Goal: Task Accomplishment & Management: Use online tool/utility

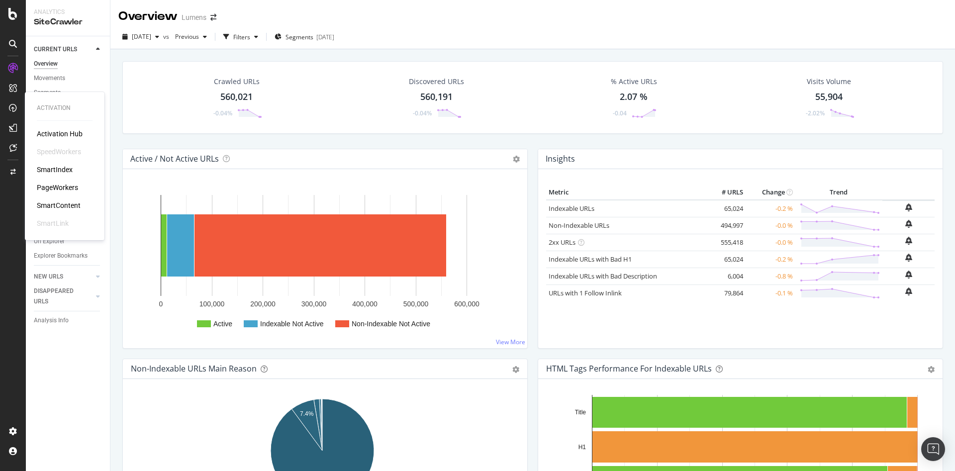
click at [58, 180] on div "Activation Hub SpeedWorkers SmartIndex PageWorkers SmartContent SmartLink" at bounding box center [65, 178] width 56 height 99
click at [50, 187] on div "PageWorkers" at bounding box center [57, 188] width 41 height 10
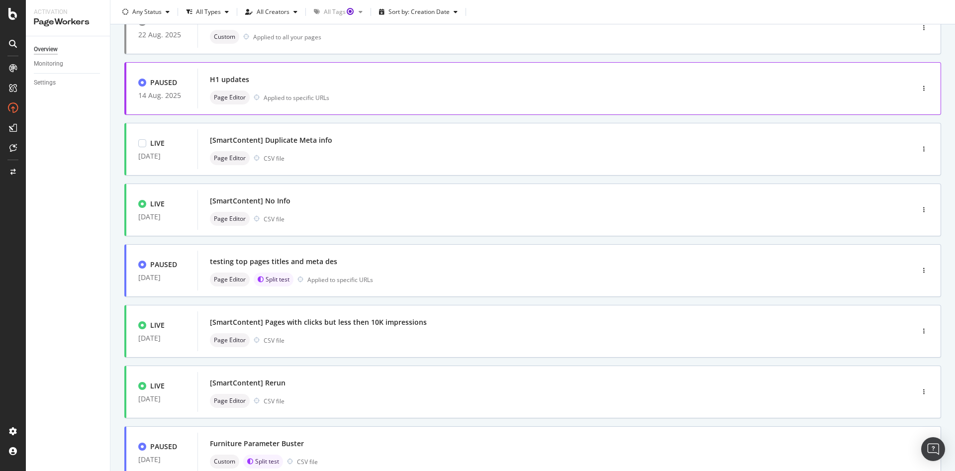
scroll to position [90, 0]
click at [436, 159] on div "Page Editor CSV file" at bounding box center [541, 158] width 662 height 14
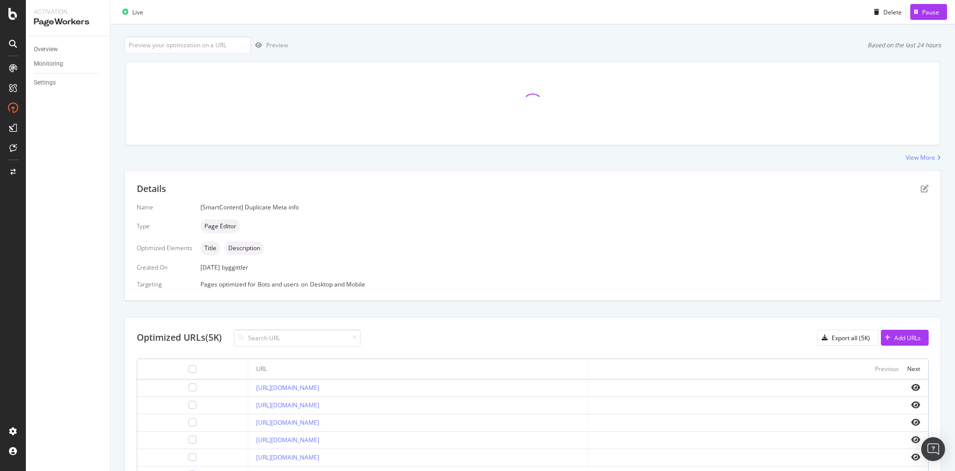
scroll to position [92, 0]
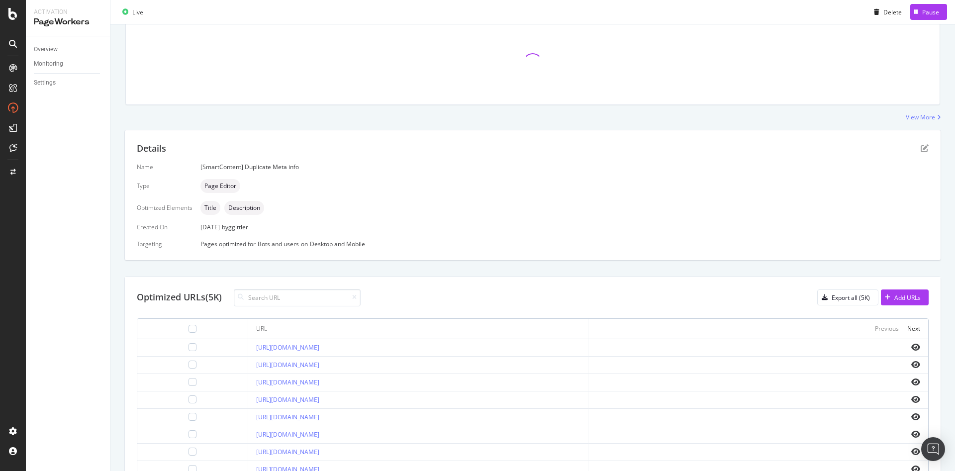
type input "Chandeliers H1-H6 Part 3"
paste input "[URL][DOMAIN_NAME]"
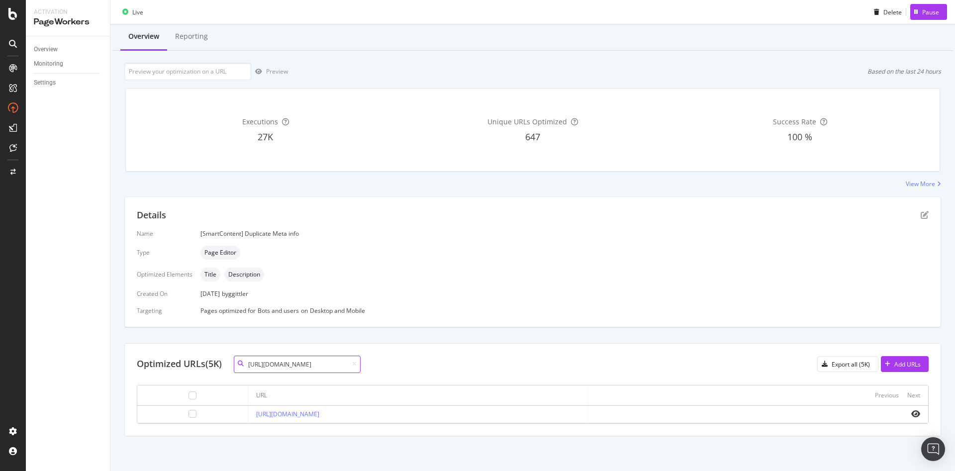
scroll to position [25, 0]
type input "[URL][DOMAIN_NAME]"
click at [911, 411] on icon "eye" at bounding box center [915, 414] width 9 height 8
click at [852, 368] on div "Export all (5K)" at bounding box center [851, 364] width 38 height 8
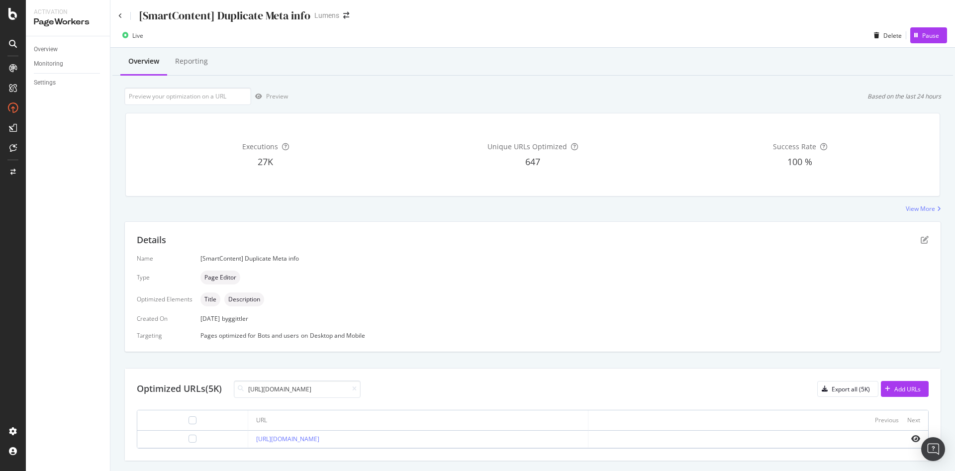
click at [121, 21] on div "[SmartContent] Duplicate Meta info" at bounding box center [214, 15] width 192 height 15
click at [123, 15] on div "[SmartContent] Duplicate Meta info" at bounding box center [214, 15] width 192 height 15
click at [120, 15] on icon at bounding box center [120, 16] width 4 height 6
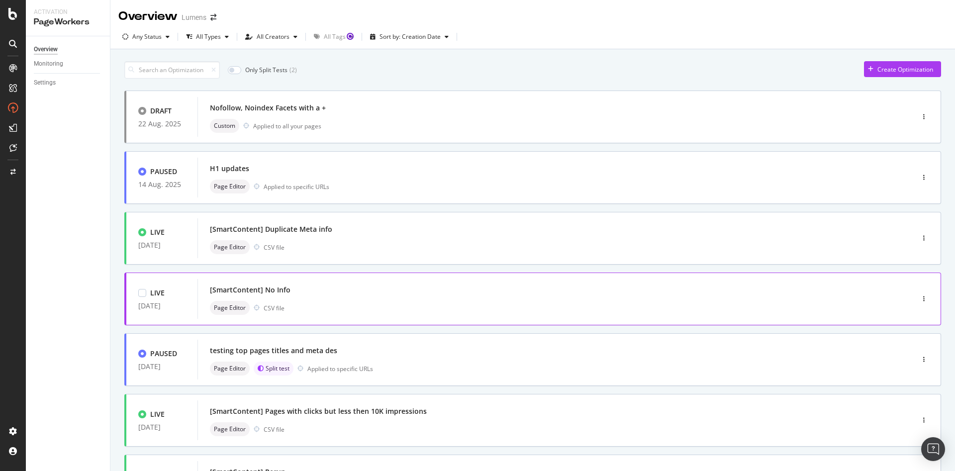
click at [414, 292] on div "[SmartContent] No Info" at bounding box center [541, 290] width 662 height 14
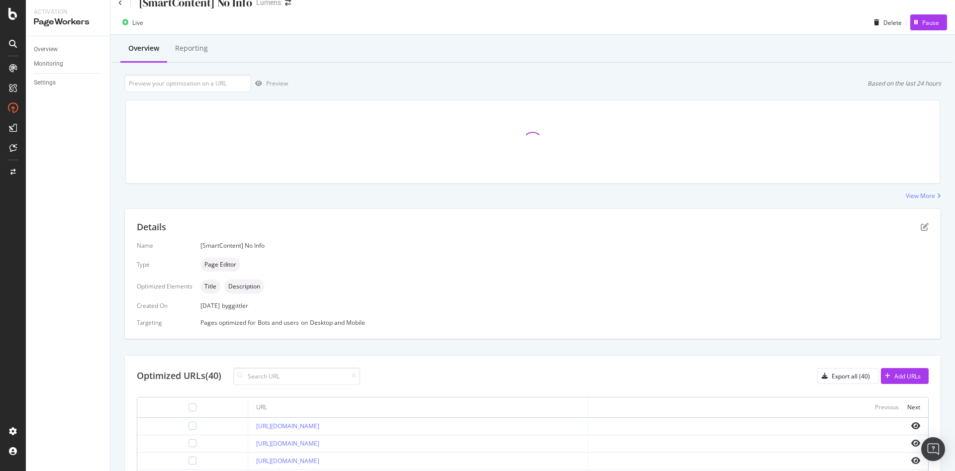
scroll to position [13, 0]
click at [287, 375] on input at bounding box center [296, 375] width 127 height 17
paste input "[URL][DOMAIN_NAME]"
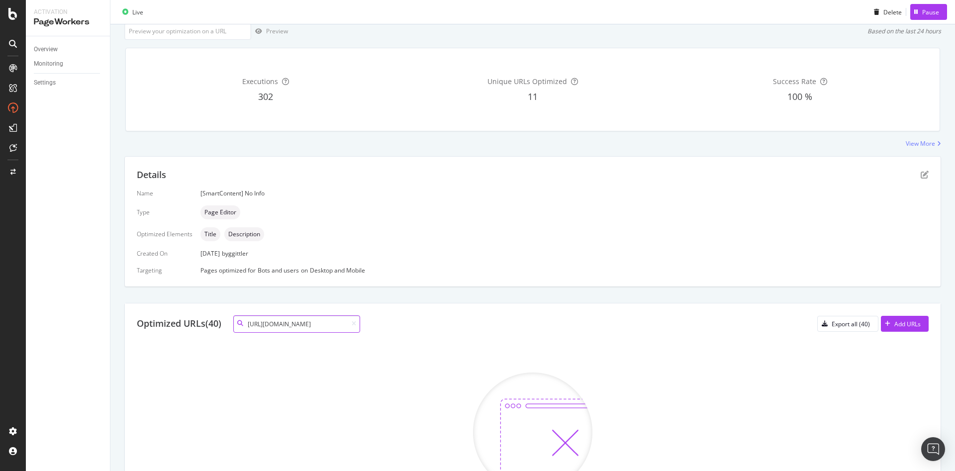
scroll to position [0, 0]
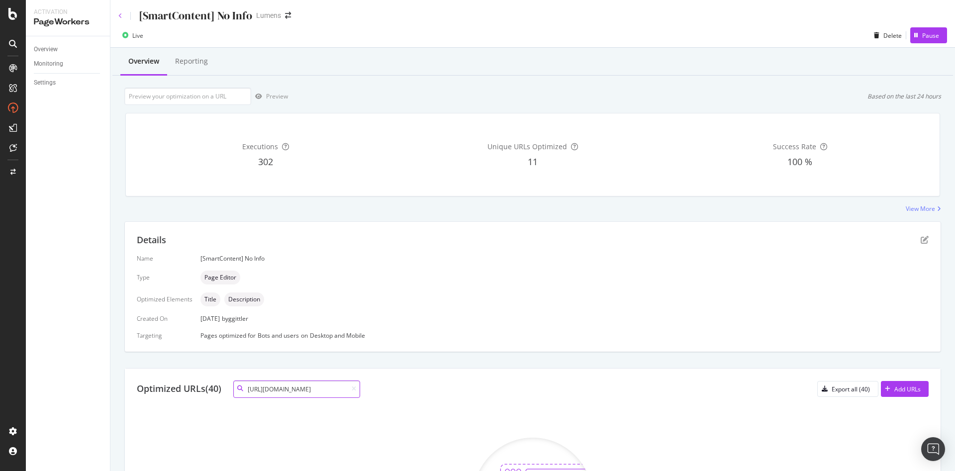
type input "[URL][DOMAIN_NAME]"
click at [120, 18] on icon at bounding box center [120, 16] width 4 height 6
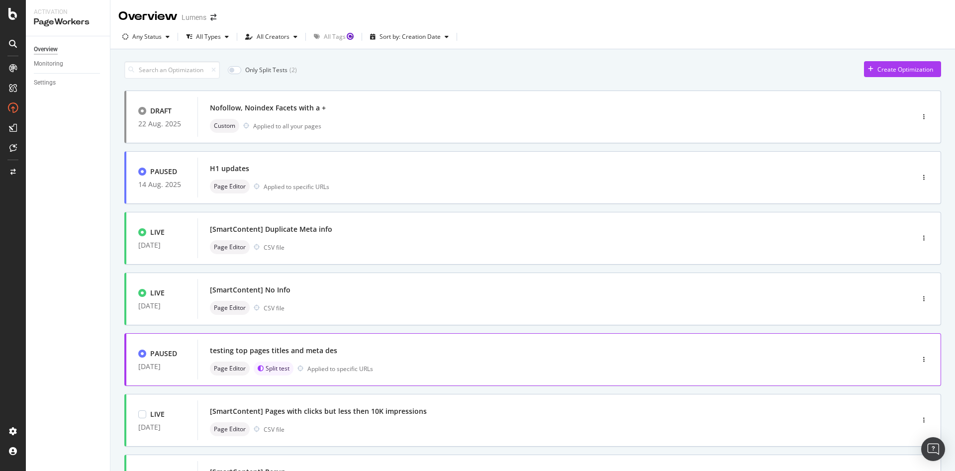
scroll to position [27, 0]
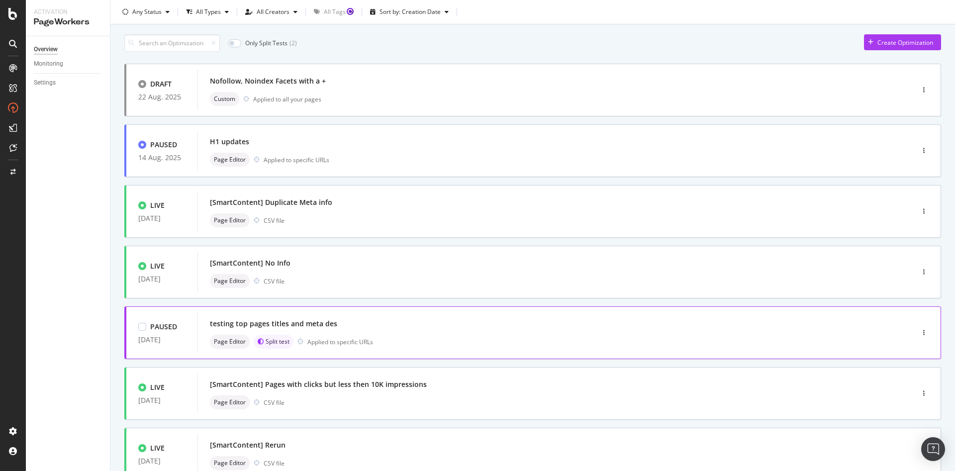
click at [440, 333] on div "testing top pages titles and meta des Page Editor Split test Applied to specifi…" at bounding box center [541, 333] width 662 height 32
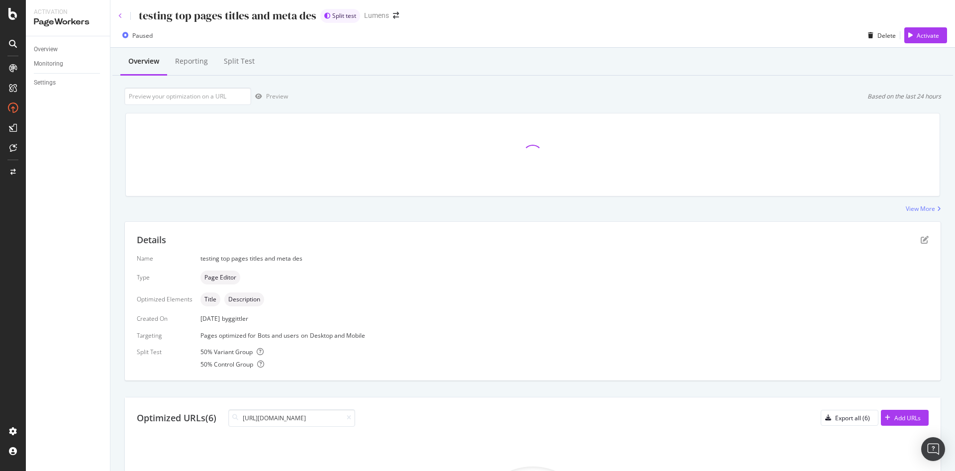
type input "[URL][DOMAIN_NAME]"
click at [118, 16] on div "testing top pages titles and meta des Split test Lumens" at bounding box center [532, 11] width 845 height 23
click at [121, 19] on div "testing top pages titles and meta des" at bounding box center [217, 15] width 198 height 15
click at [740, 203] on div "Executions 0 Unique URLs Optimized 0 Success Rate -" at bounding box center [532, 154] width 827 height 99
click at [122, 19] on div "testing top pages titles and meta des" at bounding box center [217, 15] width 198 height 15
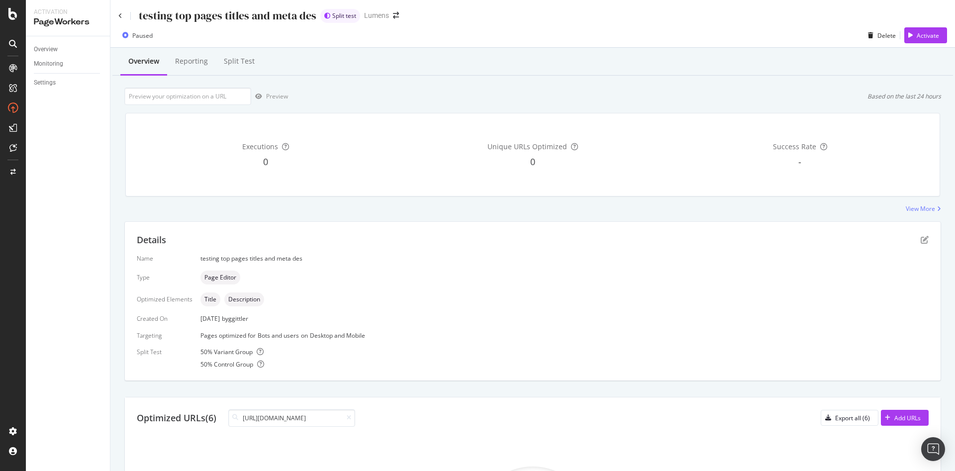
click at [120, 11] on div "testing top pages titles and meta des" at bounding box center [217, 15] width 198 height 15
click at [120, 14] on icon at bounding box center [120, 16] width 4 height 6
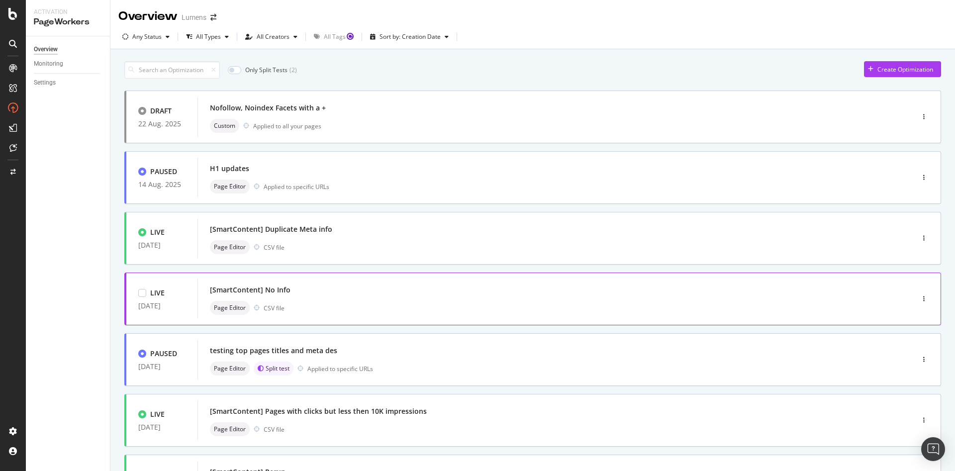
scroll to position [75, 0]
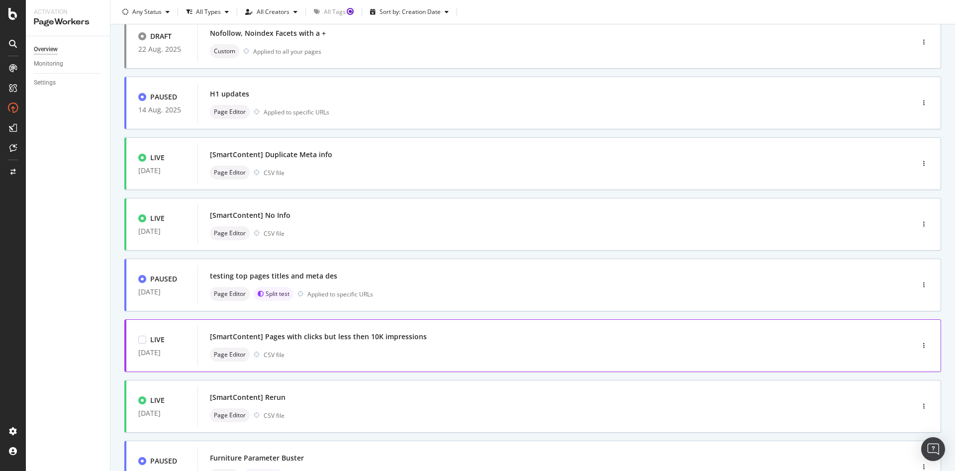
click at [466, 350] on div "Page Editor CSV file" at bounding box center [541, 355] width 662 height 14
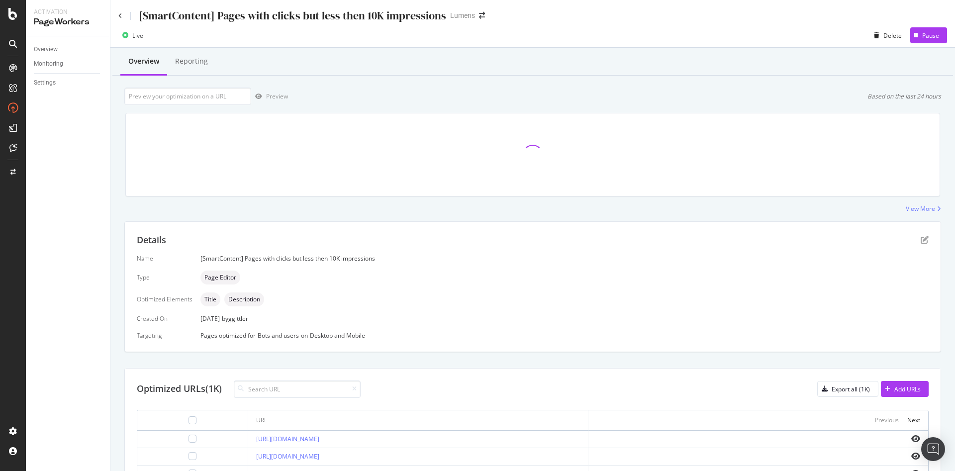
scroll to position [52, 0]
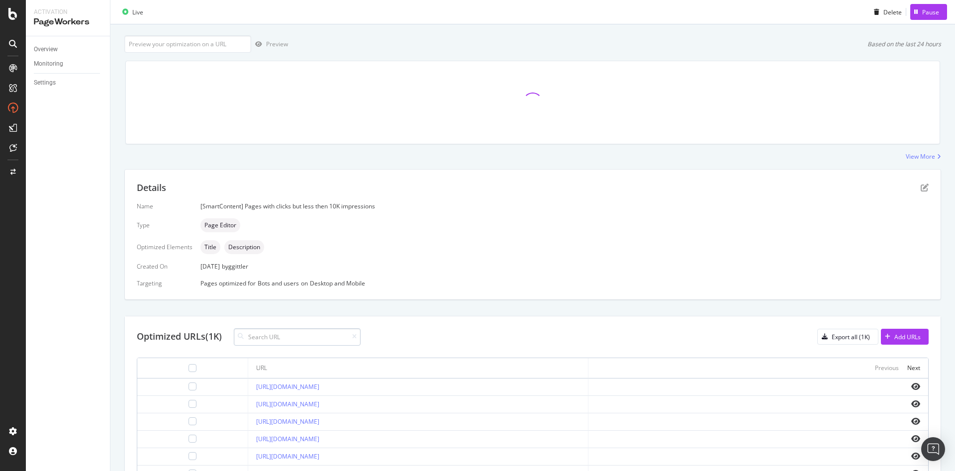
click at [278, 339] on input at bounding box center [297, 336] width 127 height 17
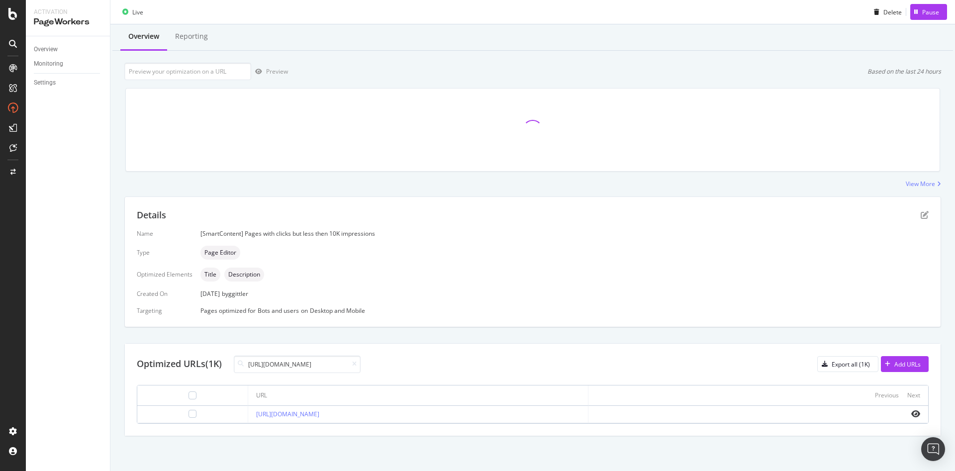
scroll to position [25, 0]
type input "[URL][DOMAIN_NAME]"
click at [843, 371] on div "Export all (1K)" at bounding box center [844, 364] width 52 height 14
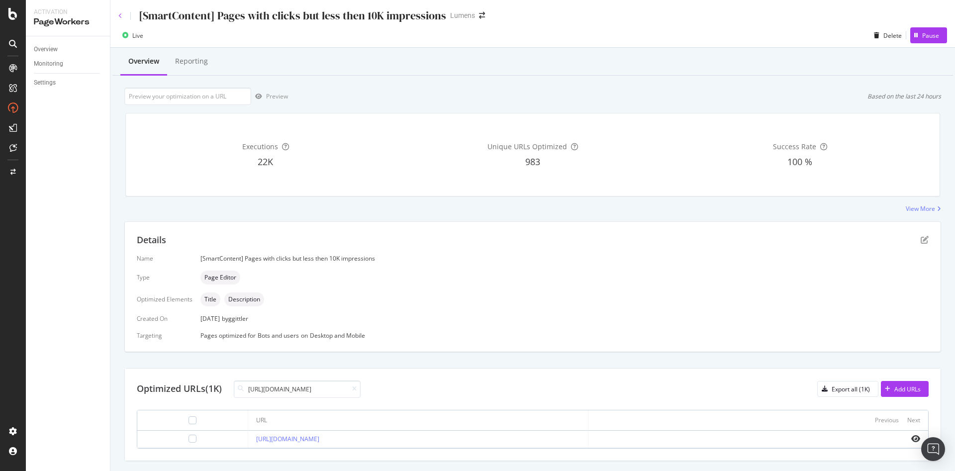
click at [122, 13] on icon at bounding box center [120, 16] width 4 height 6
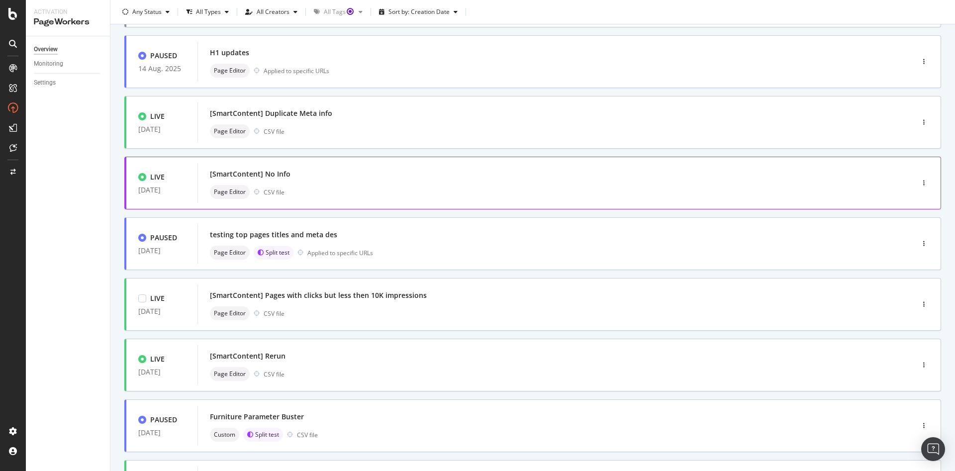
scroll to position [139, 0]
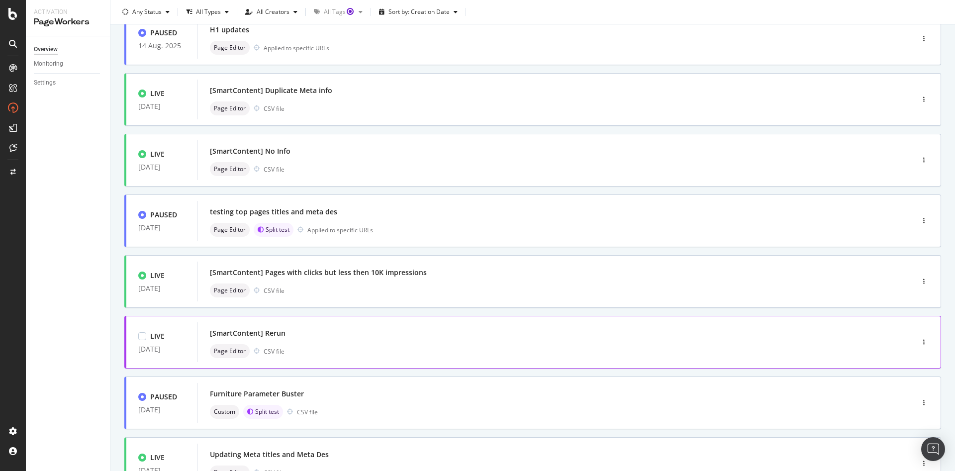
click at [370, 341] on div "[SmartContent] Rerun Page Editor CSV file" at bounding box center [541, 342] width 662 height 32
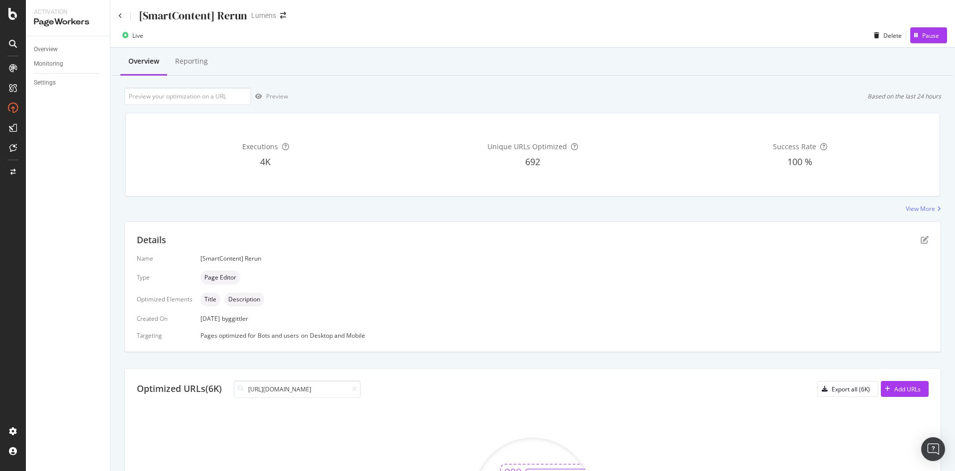
type input "[URL][DOMAIN_NAME]"
click at [121, 19] on div "[SmartContent] Rerun" at bounding box center [182, 15] width 129 height 15
click at [118, 13] on div "[SmartContent] [PERSON_NAME]" at bounding box center [532, 11] width 845 height 23
click at [122, 18] on icon at bounding box center [120, 16] width 4 height 6
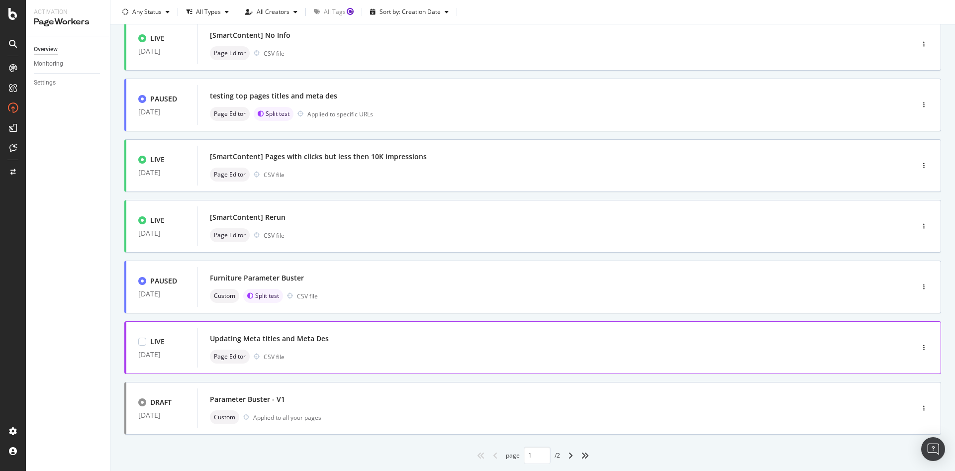
scroll to position [255, 0]
click at [320, 337] on div "Updating Meta titles and Meta Des" at bounding box center [269, 338] width 119 height 10
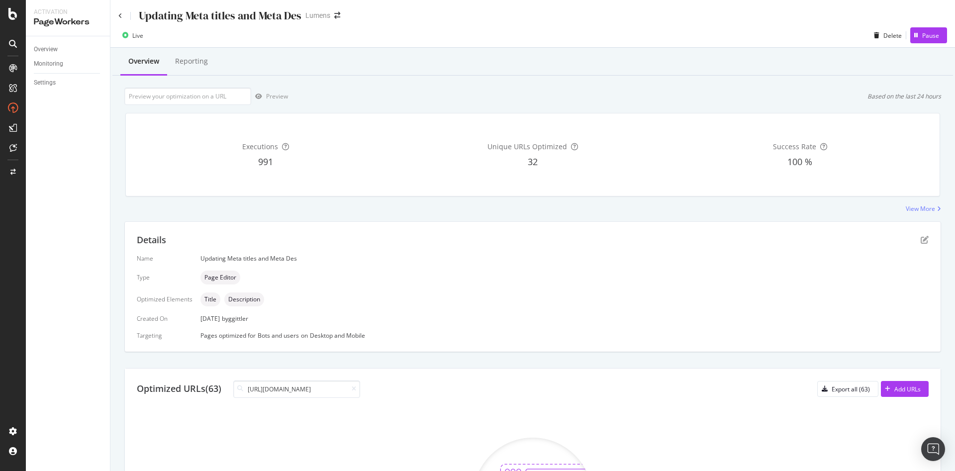
type input "[URL][DOMAIN_NAME]"
click at [127, 19] on div "Updating Meta titles and Meta Des" at bounding box center [209, 15] width 183 height 15
click at [122, 18] on div "Updating Meta titles and Meta Des" at bounding box center [209, 15] width 183 height 15
click at [119, 17] on icon at bounding box center [120, 16] width 4 height 6
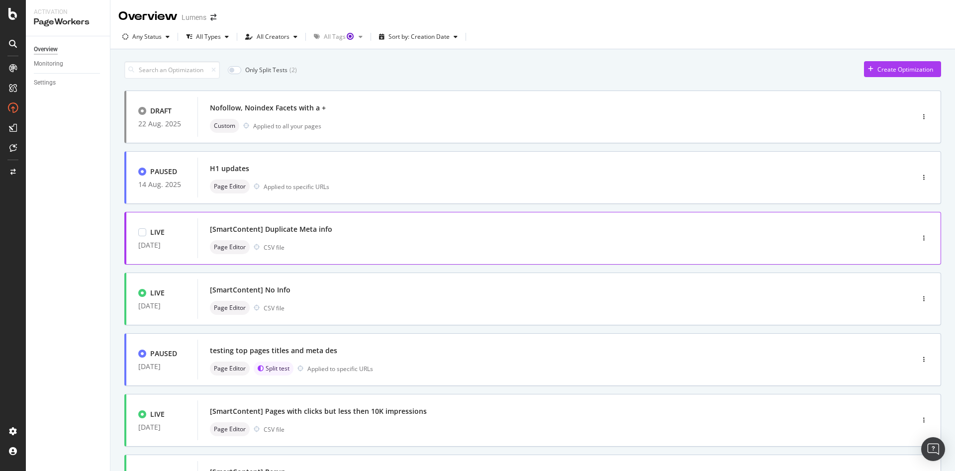
click at [384, 226] on div "[SmartContent] Duplicate Meta info" at bounding box center [541, 229] width 662 height 14
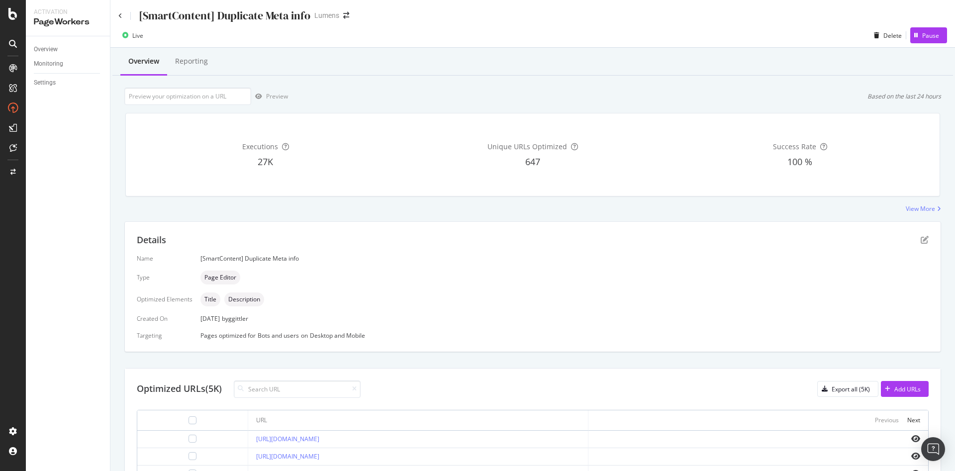
scroll to position [43, 0]
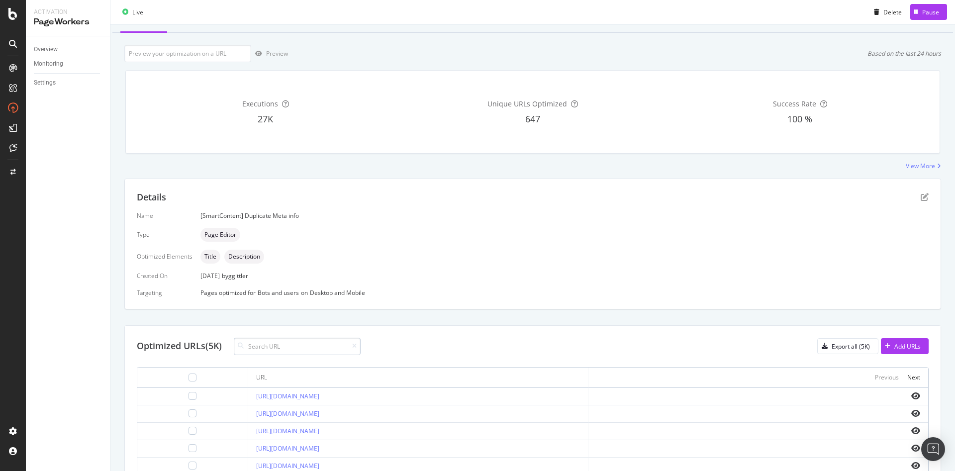
click at [269, 344] on input at bounding box center [297, 346] width 127 height 17
click at [284, 347] on input at bounding box center [297, 346] width 127 height 17
paste input "[URL][DOMAIN_NAME]"
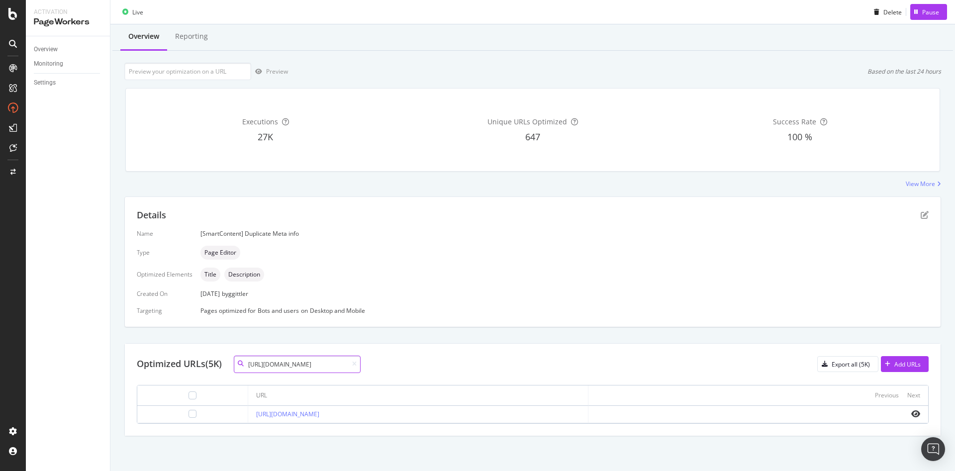
scroll to position [25, 0]
type input "[URL][DOMAIN_NAME]"
click at [922, 8] on div "Pause" at bounding box center [930, 11] width 17 height 8
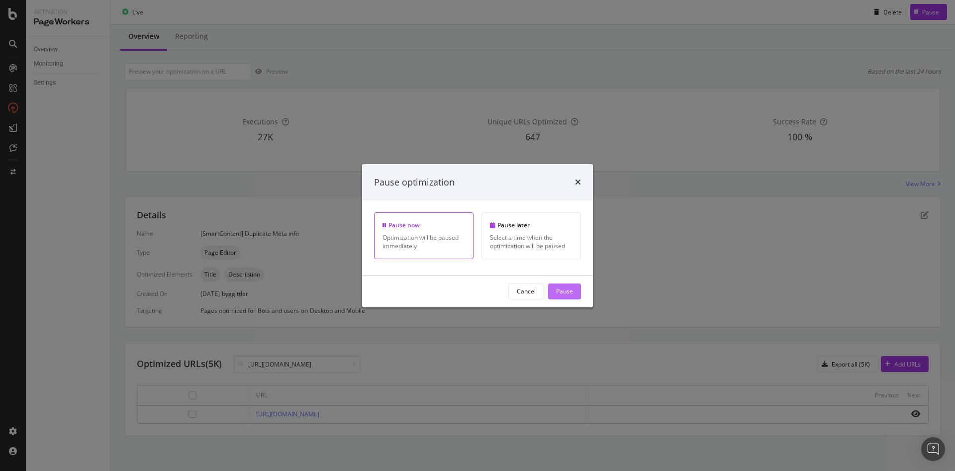
click at [569, 291] on div "Pause" at bounding box center [564, 291] width 17 height 8
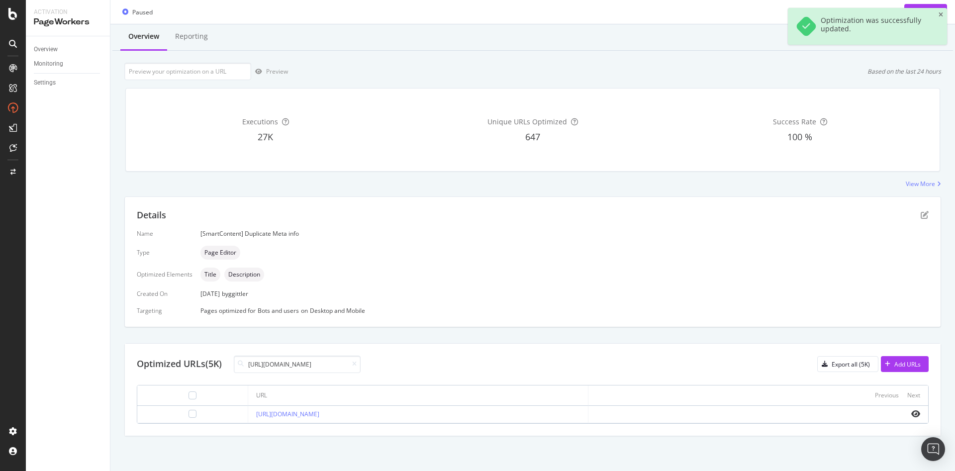
click at [556, 326] on div "Details Name [SmartContent] Duplicate Meta info Type Page Editor Optimized Elem…" at bounding box center [533, 262] width 816 height 130
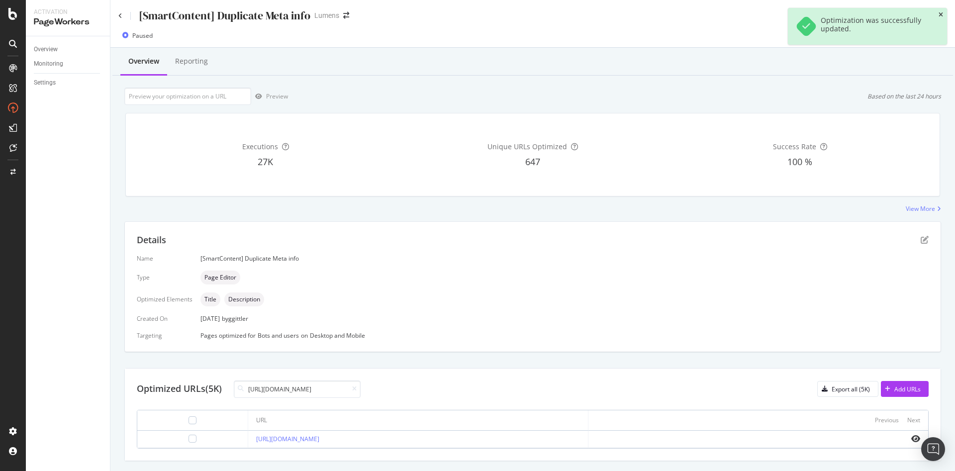
click at [941, 13] on icon "close toast" at bounding box center [941, 15] width 4 height 6
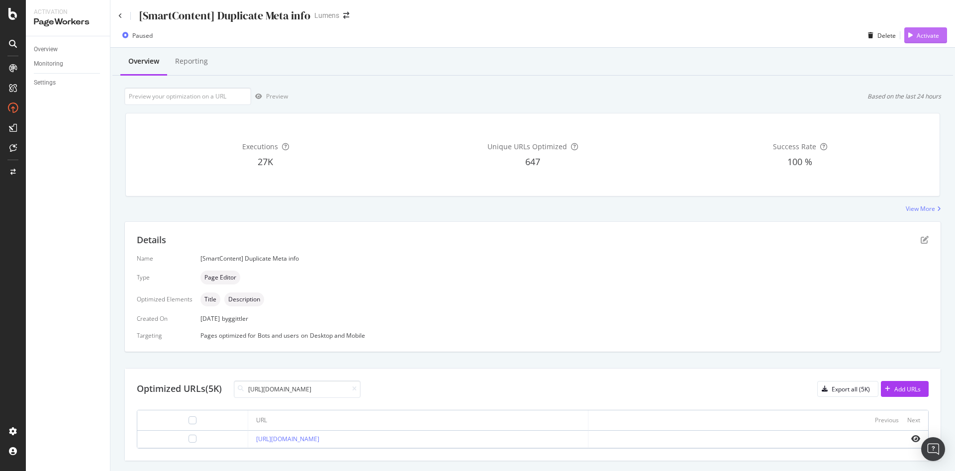
click at [919, 32] on div "Activate" at bounding box center [928, 35] width 22 height 8
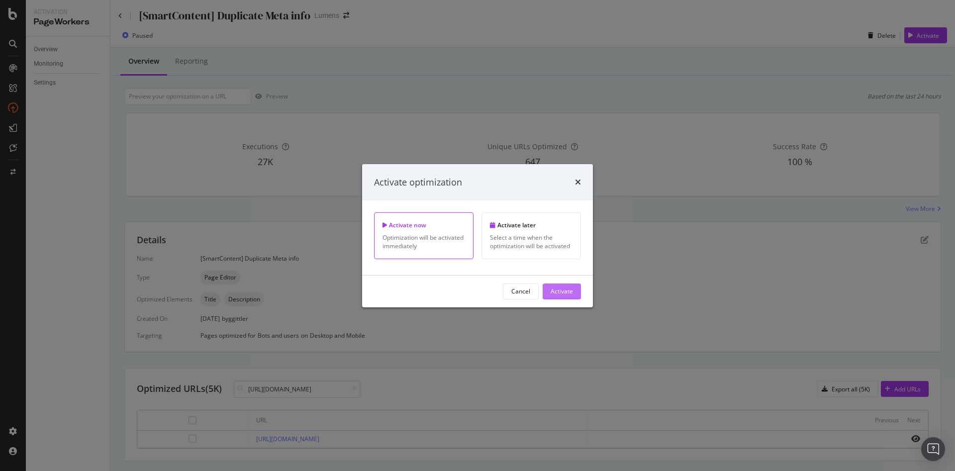
click at [555, 287] on div "Activate" at bounding box center [562, 291] width 22 height 8
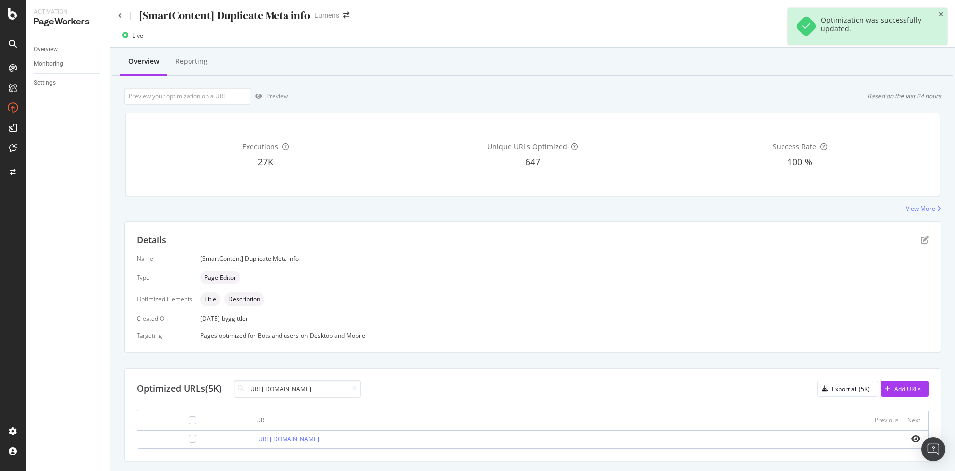
scroll to position [25, 0]
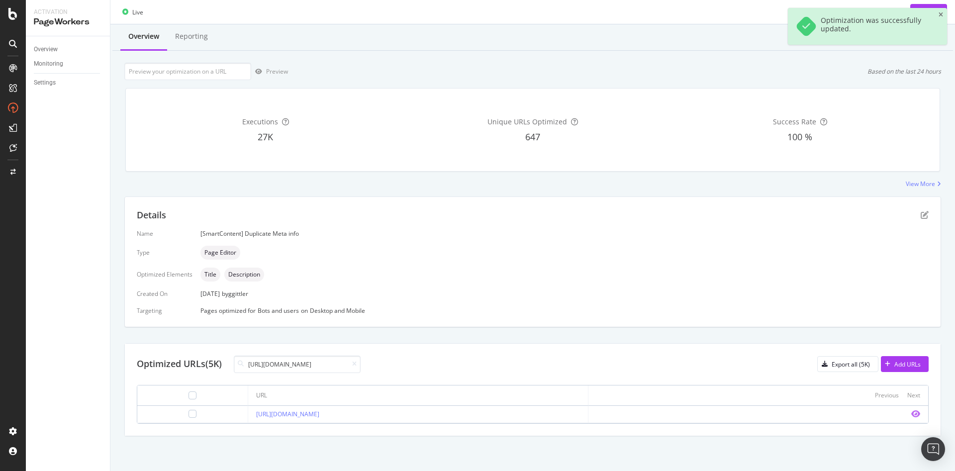
click at [911, 411] on icon "eye" at bounding box center [915, 414] width 9 height 8
